Goal: Task Accomplishment & Management: Manage account settings

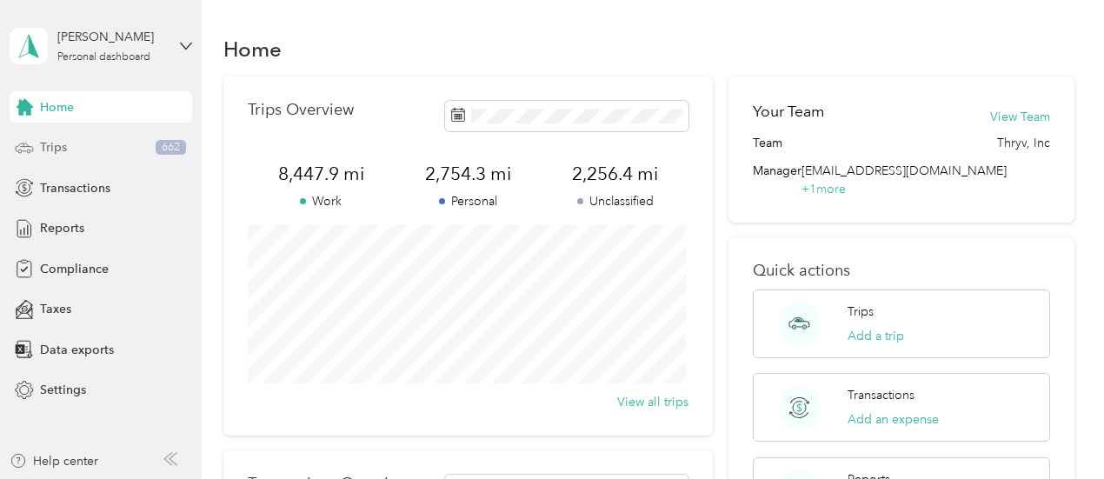
click at [156, 150] on span "662" at bounding box center [171, 148] width 30 height 16
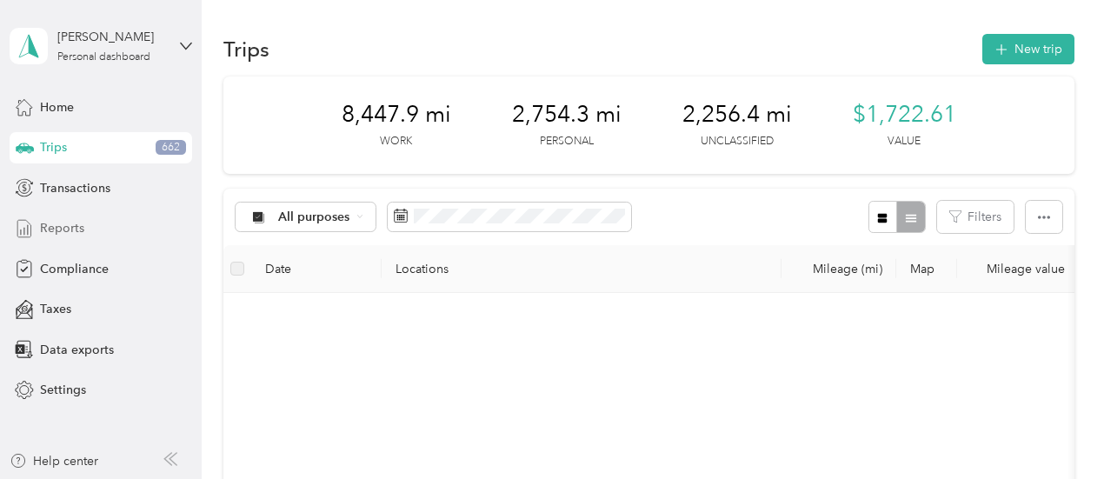
click at [108, 223] on div "Reports" at bounding box center [101, 228] width 183 height 31
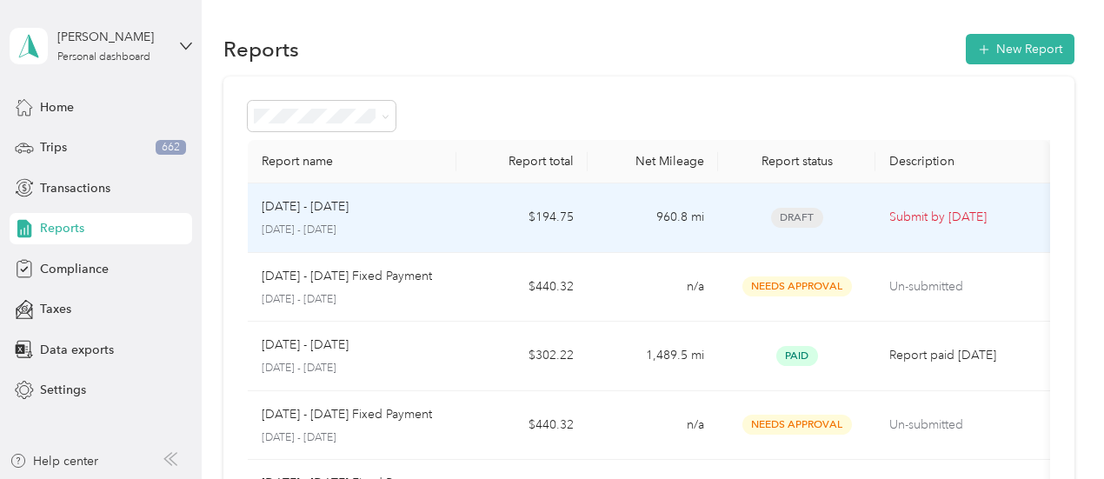
click at [314, 211] on p "[DATE] - [DATE]" at bounding box center [305, 206] width 87 height 19
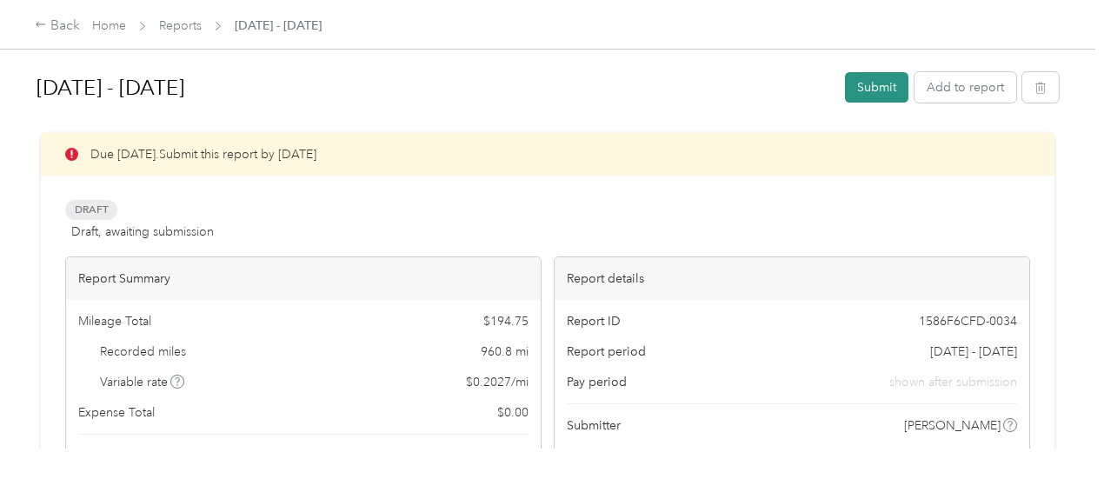
click at [875, 90] on button "Submit" at bounding box center [876, 87] width 63 height 30
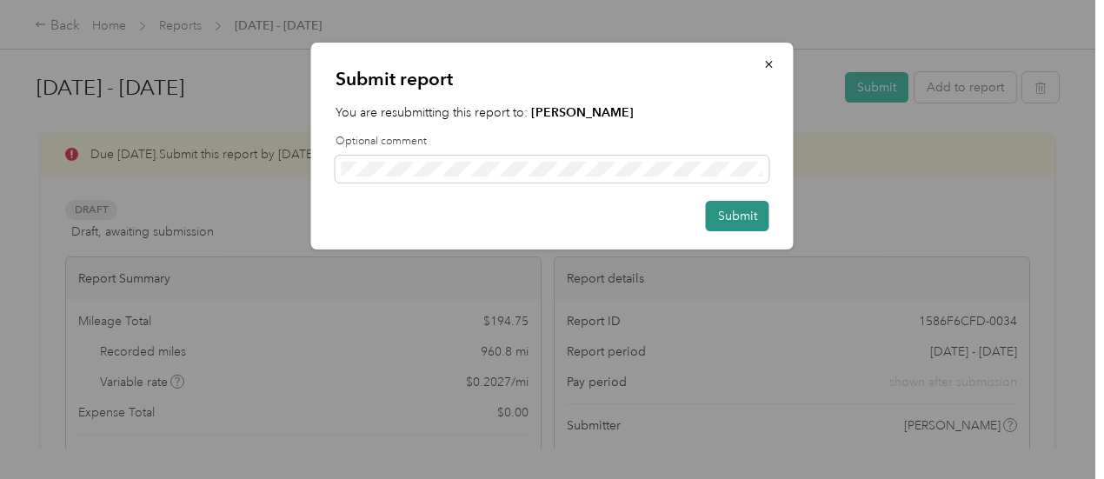
click at [738, 210] on button "Submit" at bounding box center [737, 216] width 63 height 30
